Goal: Information Seeking & Learning: Learn about a topic

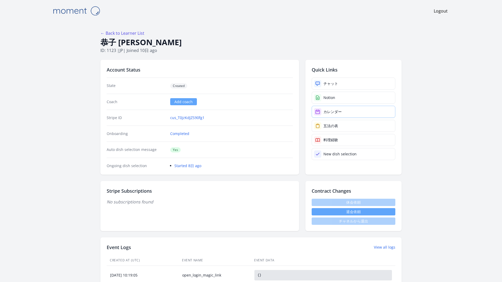
click at [337, 106] on link "カレンダー" at bounding box center [354, 112] width 84 height 12
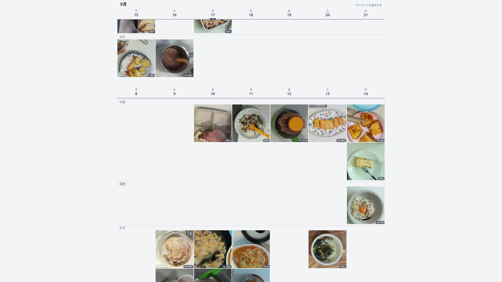
scroll to position [139, 0]
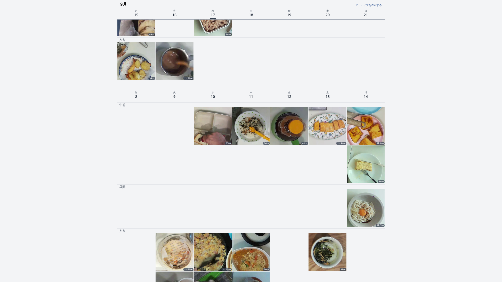
click at [325, 107] on img at bounding box center [327, 126] width 38 height 38
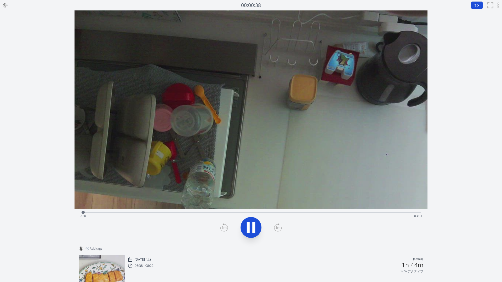
click at [275, 224] on icon at bounding box center [278, 228] width 8 height 8
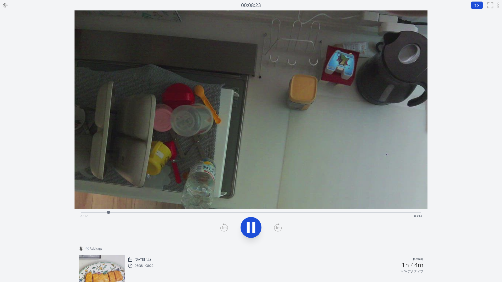
click at [275, 224] on icon at bounding box center [278, 228] width 8 height 8
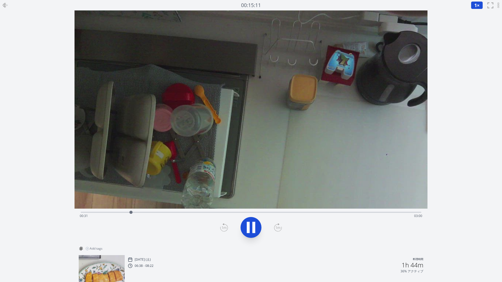
click at [275, 224] on icon at bounding box center [278, 228] width 8 height 8
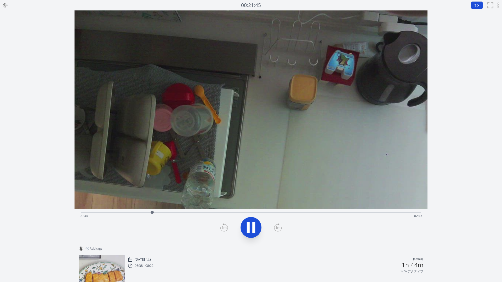
click at [275, 224] on icon at bounding box center [278, 228] width 8 height 8
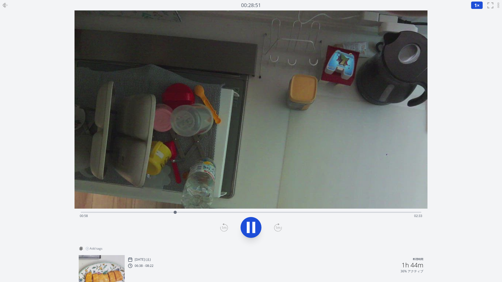
click at [275, 224] on icon at bounding box center [278, 228] width 8 height 8
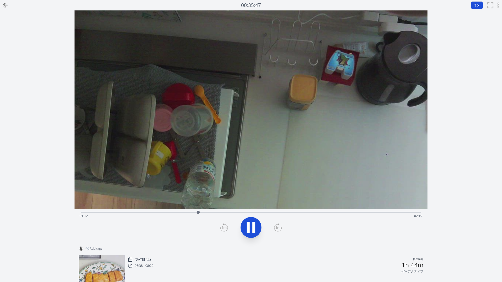
click at [275, 224] on icon at bounding box center [278, 228] width 8 height 8
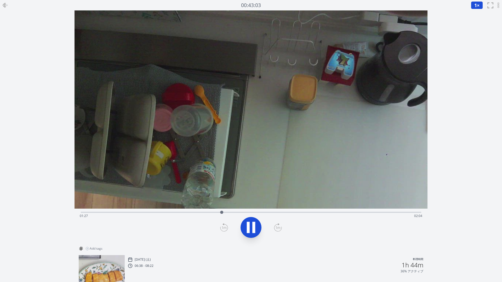
click at [275, 224] on icon at bounding box center [278, 228] width 8 height 8
click at [274, 224] on icon at bounding box center [278, 228] width 8 height 8
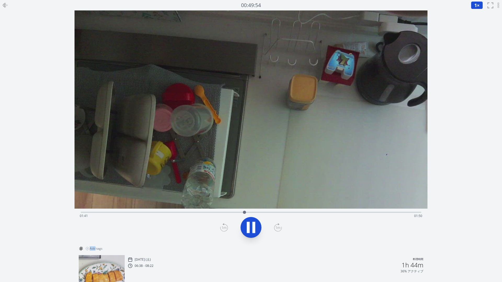
click at [274, 224] on icon at bounding box center [278, 228] width 8 height 8
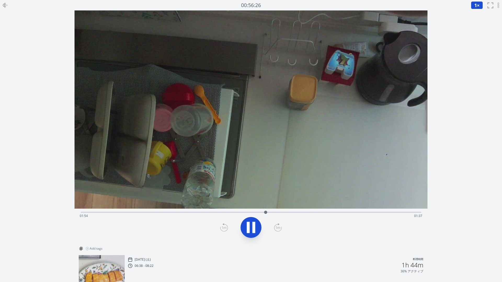
click at [274, 224] on icon at bounding box center [278, 228] width 8 height 8
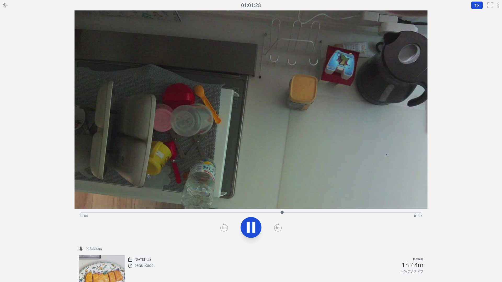
click at [274, 224] on icon at bounding box center [278, 228] width 8 height 8
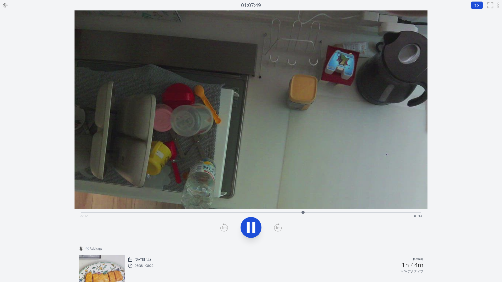
click at [274, 224] on icon at bounding box center [278, 228] width 8 height 8
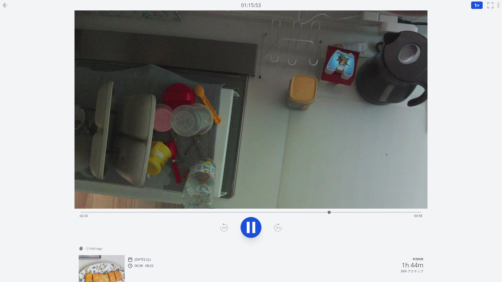
click at [274, 224] on icon at bounding box center [278, 228] width 8 height 8
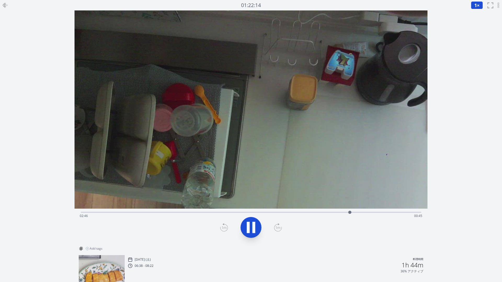
click at [274, 224] on icon at bounding box center [278, 228] width 8 height 8
click at [254, 222] on icon at bounding box center [253, 227] width 3 height 11
